Goal: Task Accomplishment & Management: Manage account settings

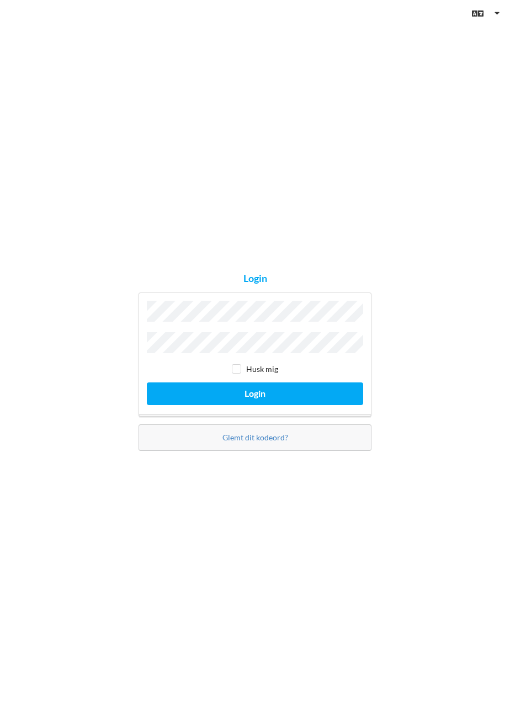
click at [147, 382] on button "Login" at bounding box center [255, 393] width 216 height 23
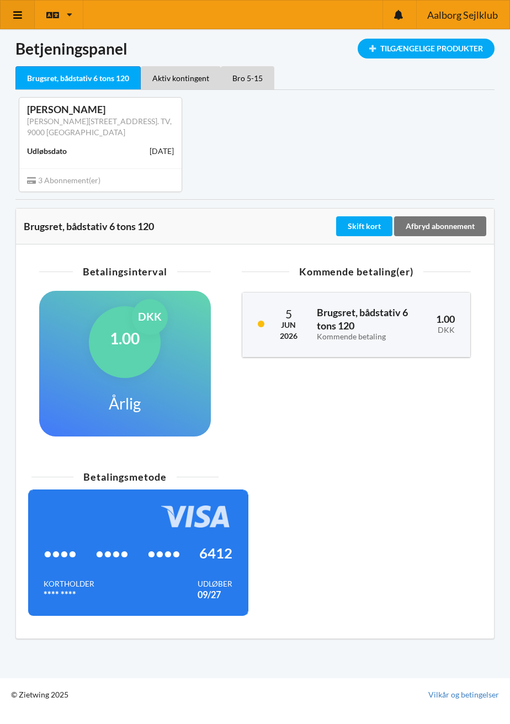
click at [9, 19] on link at bounding box center [18, 15] width 34 height 28
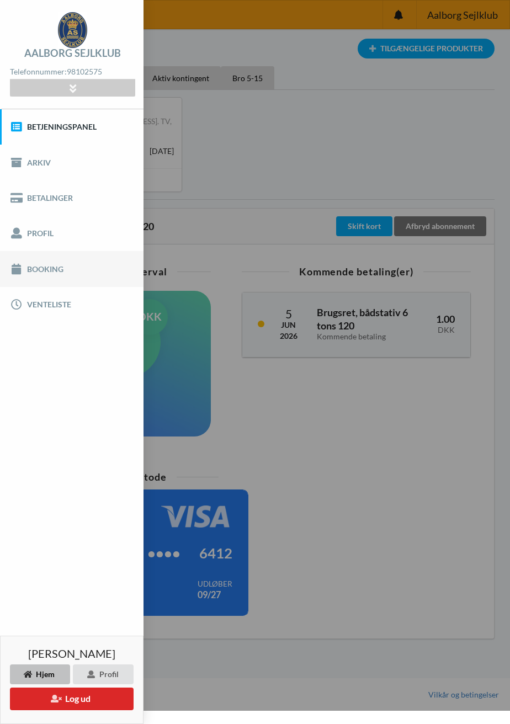
click at [33, 271] on link "Booking" at bounding box center [71, 268] width 143 height 35
